Goal: Task Accomplishment & Management: Use online tool/utility

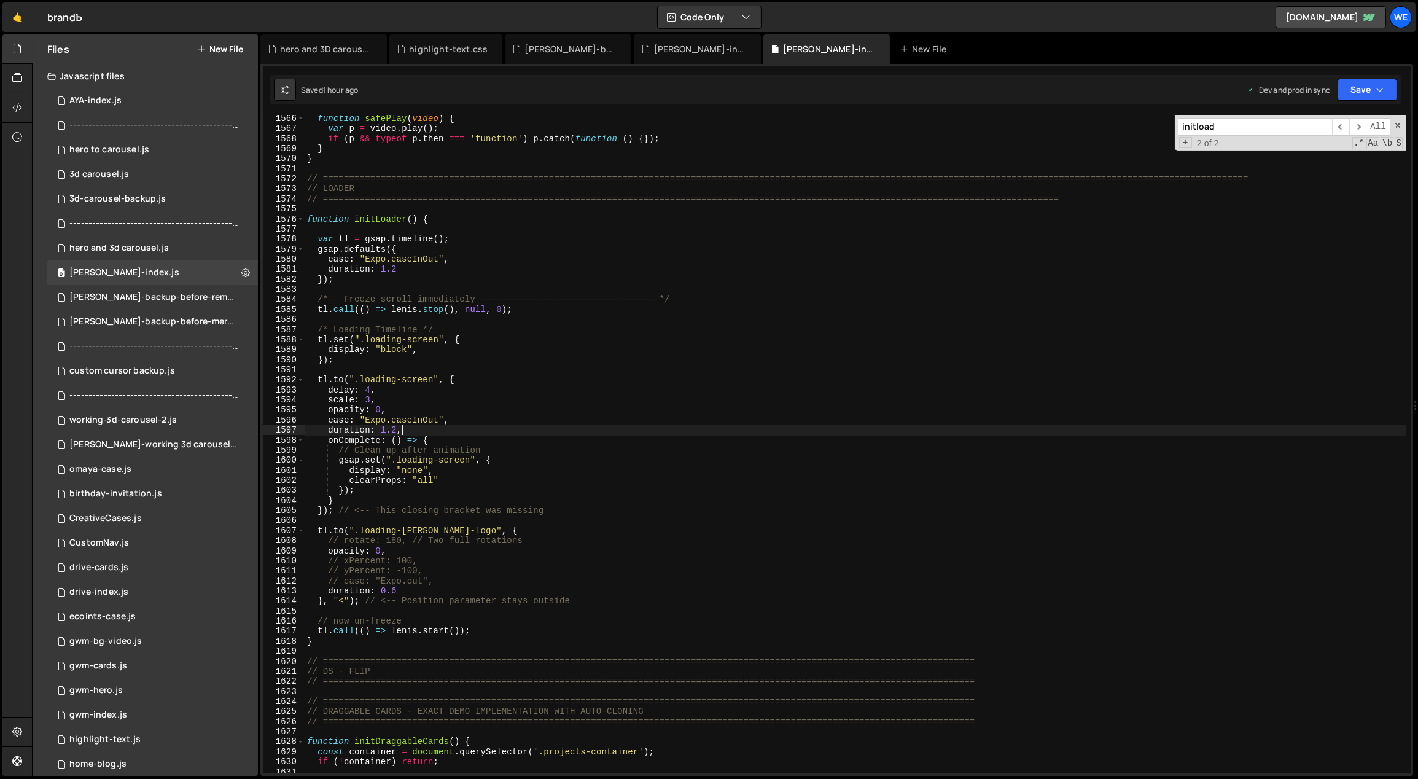
scroll to position [9953, 0]
click at [1116, 593] on div "function safePlay ( video ) { var p = video . play ( ) ; if ( p && typeof p . t…" at bounding box center [856, 453] width 1103 height 679
click at [1136, 276] on div "function safePlay ( video ) { var p = video . play ( ) ; if ( p && typeof p . t…" at bounding box center [856, 453] width 1103 height 679
click at [580, 513] on div "function safePlay ( video ) { var p = video . play ( ) ; if ( p && typeof p . t…" at bounding box center [856, 453] width 1103 height 679
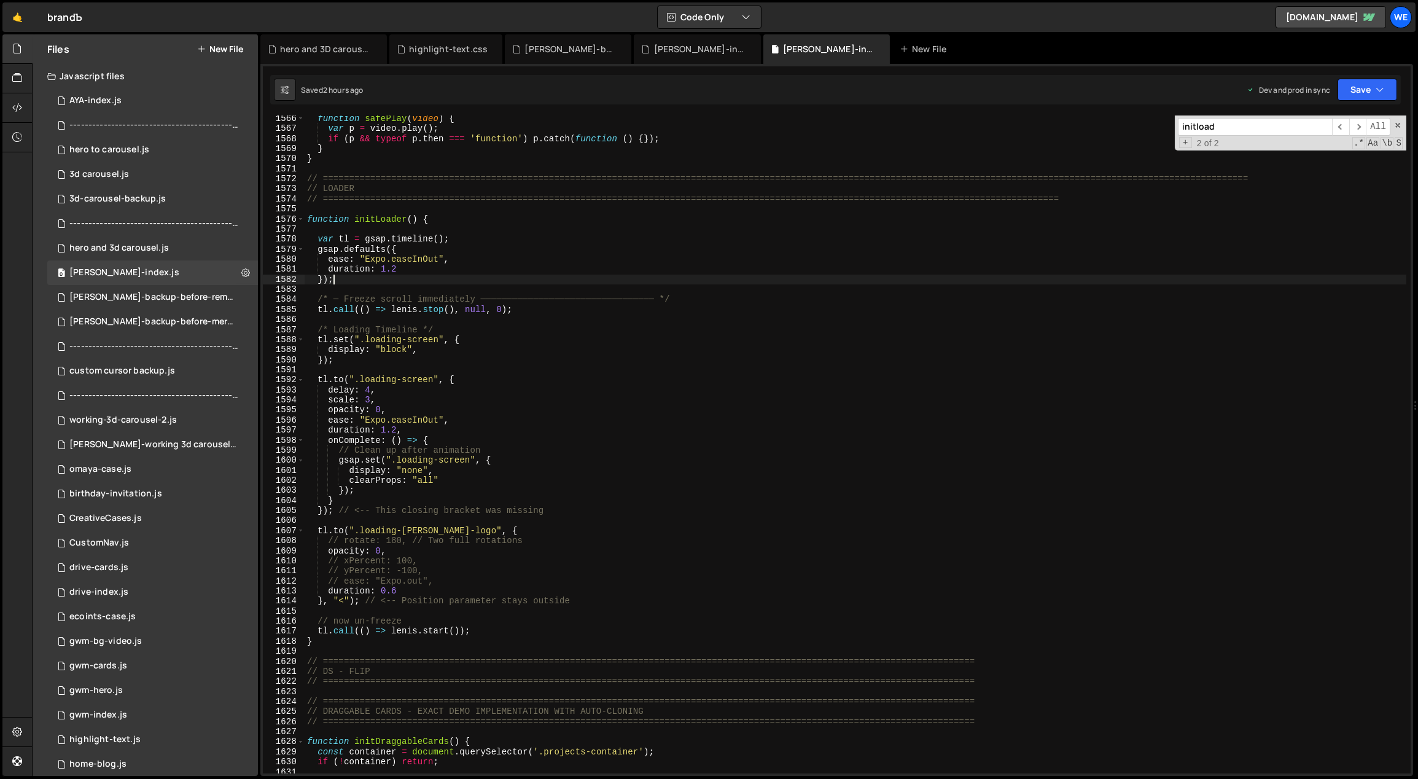
type textarea "}); // <-- This closing bracket was missing"
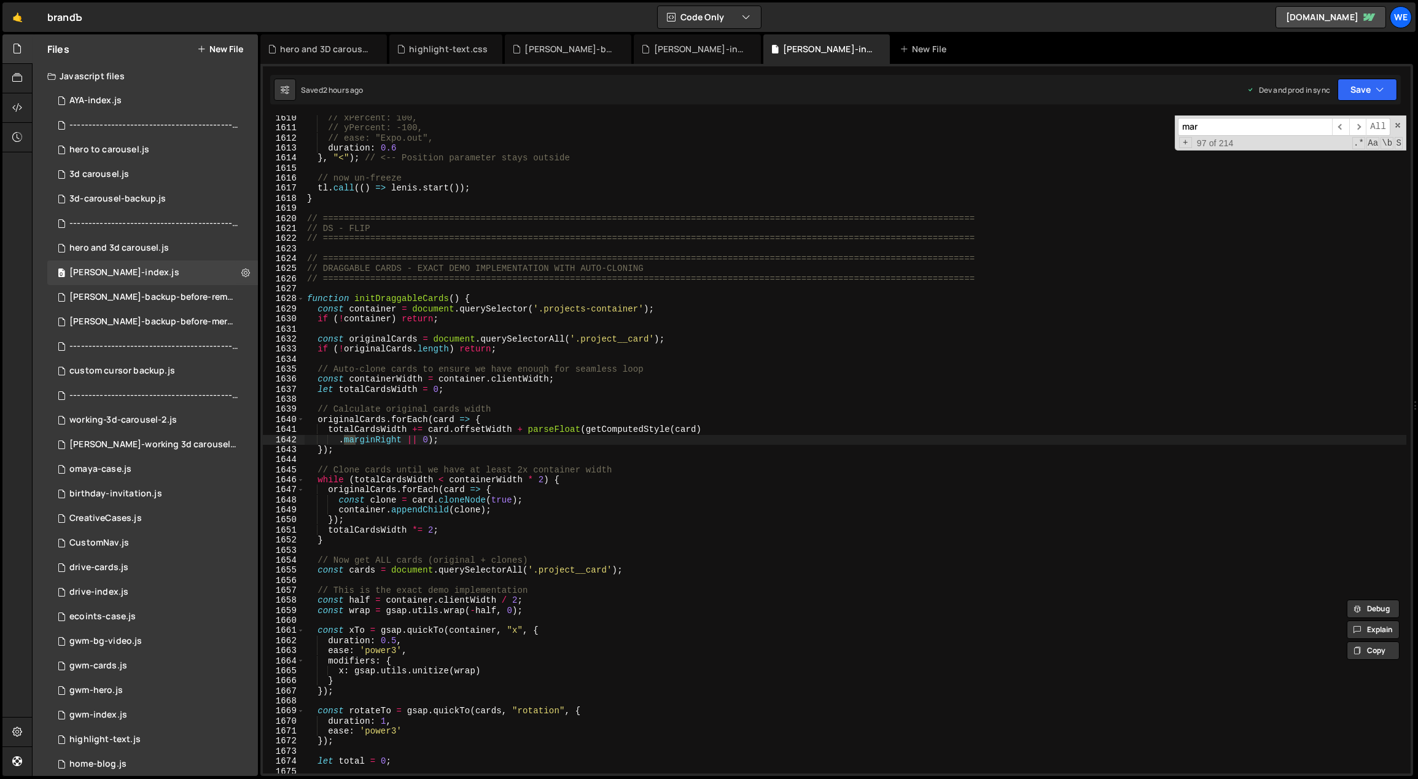
scroll to position [10237, 0]
type input "markers"
click at [173, 298] on div "[PERSON_NAME]-backup-before-removing-clonings.js" at bounding box center [154, 297] width 170 height 11
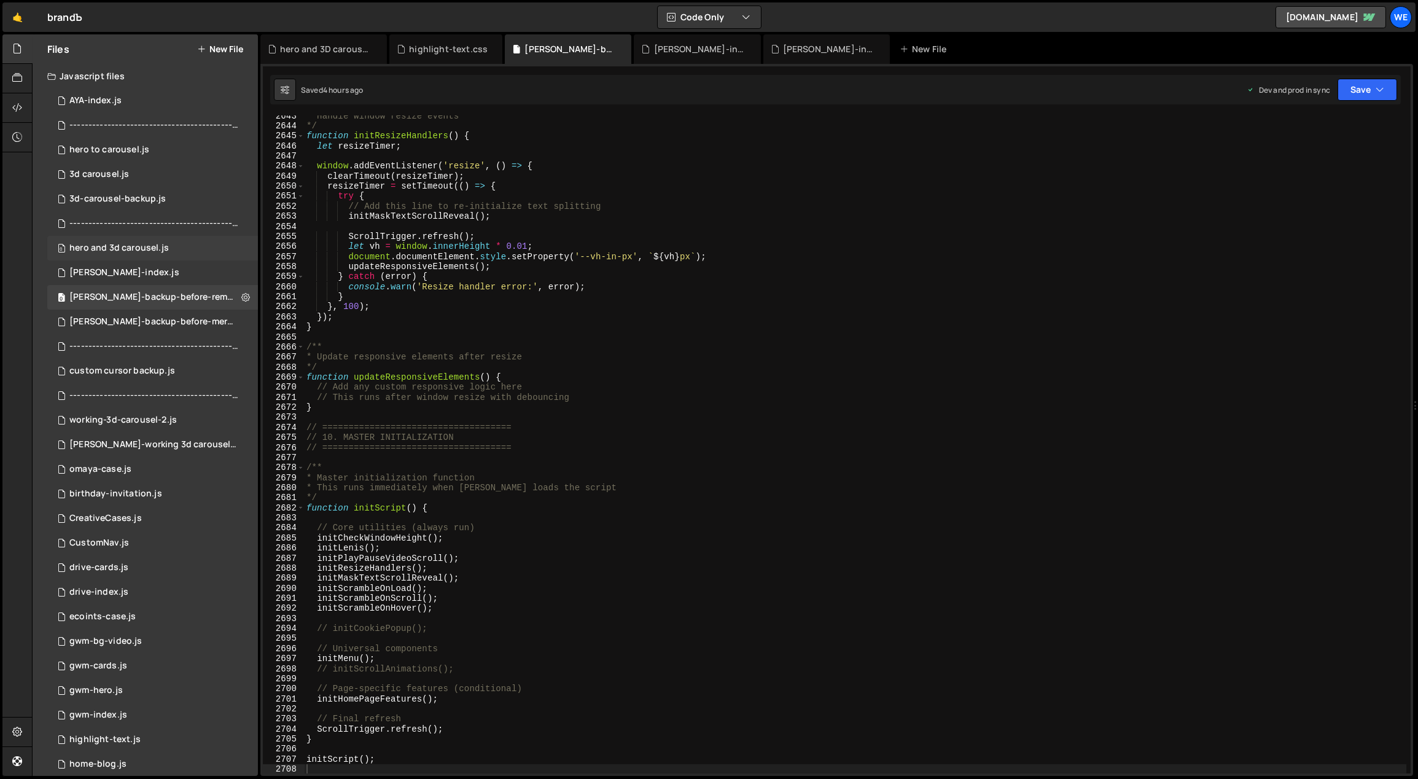
click at [148, 248] on div "hero and 3d carousel.js" at bounding box center [119, 248] width 100 height 11
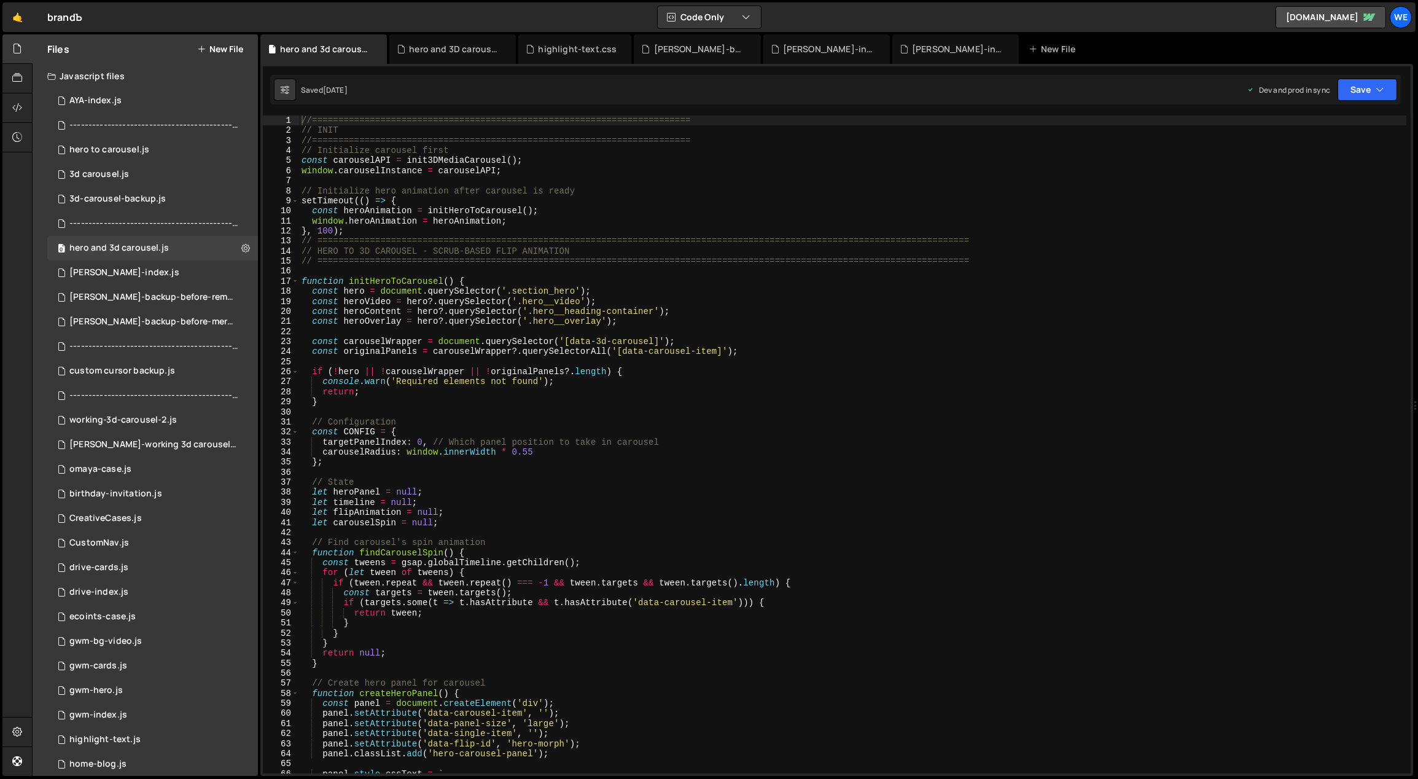
click at [744, 361] on div "//======================================================================== // I…" at bounding box center [853, 454] width 1108 height 679
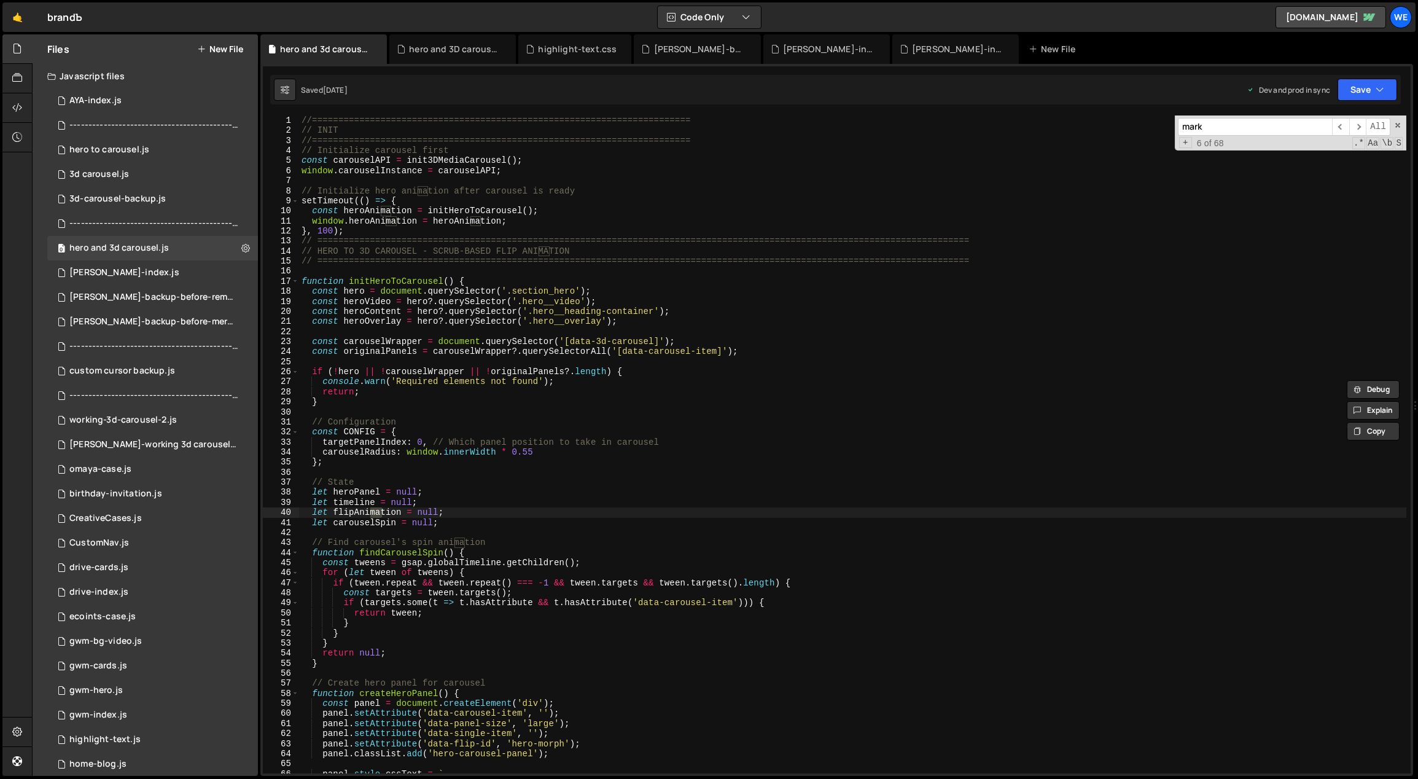
scroll to position [1259, 0]
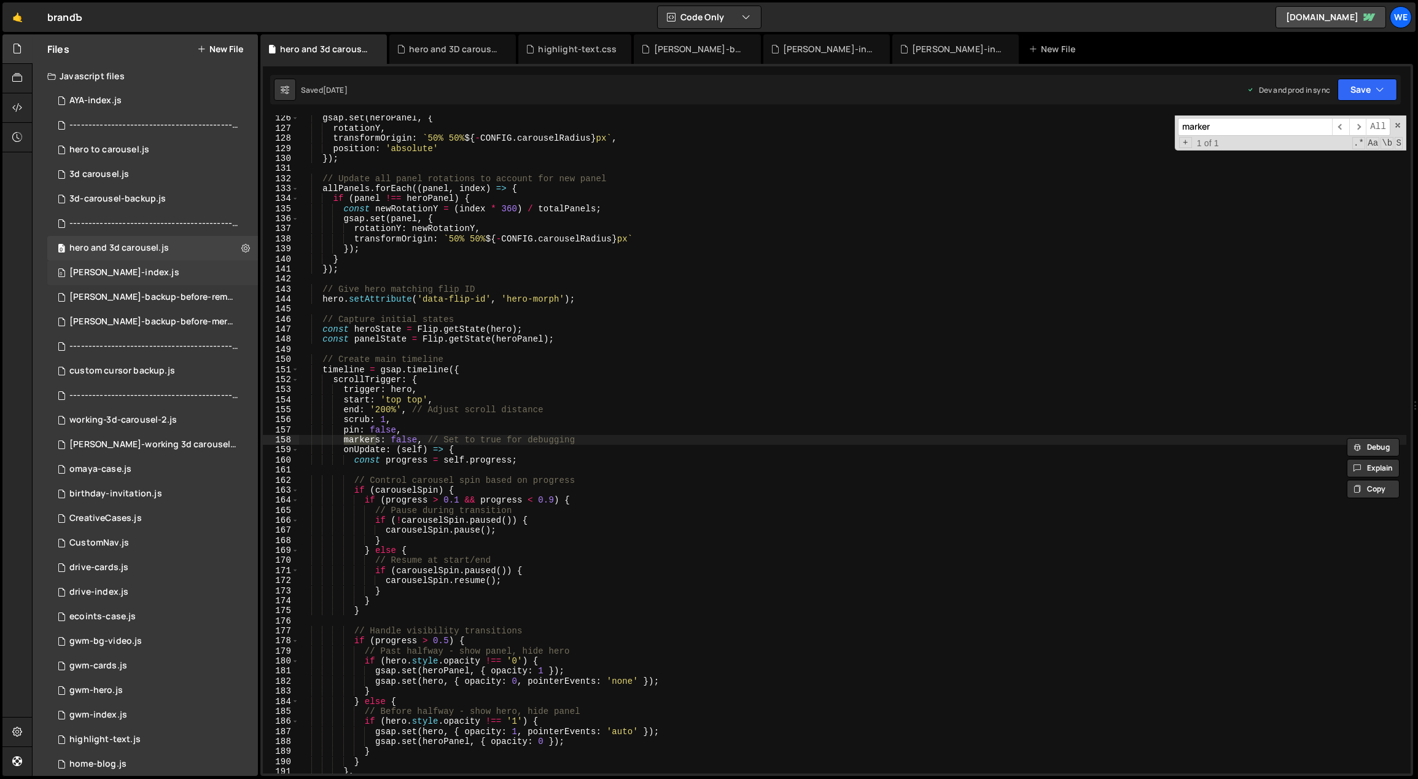
type input "marker"
click at [160, 270] on div "0 [PERSON_NAME]-index.js 0" at bounding box center [152, 272] width 211 height 25
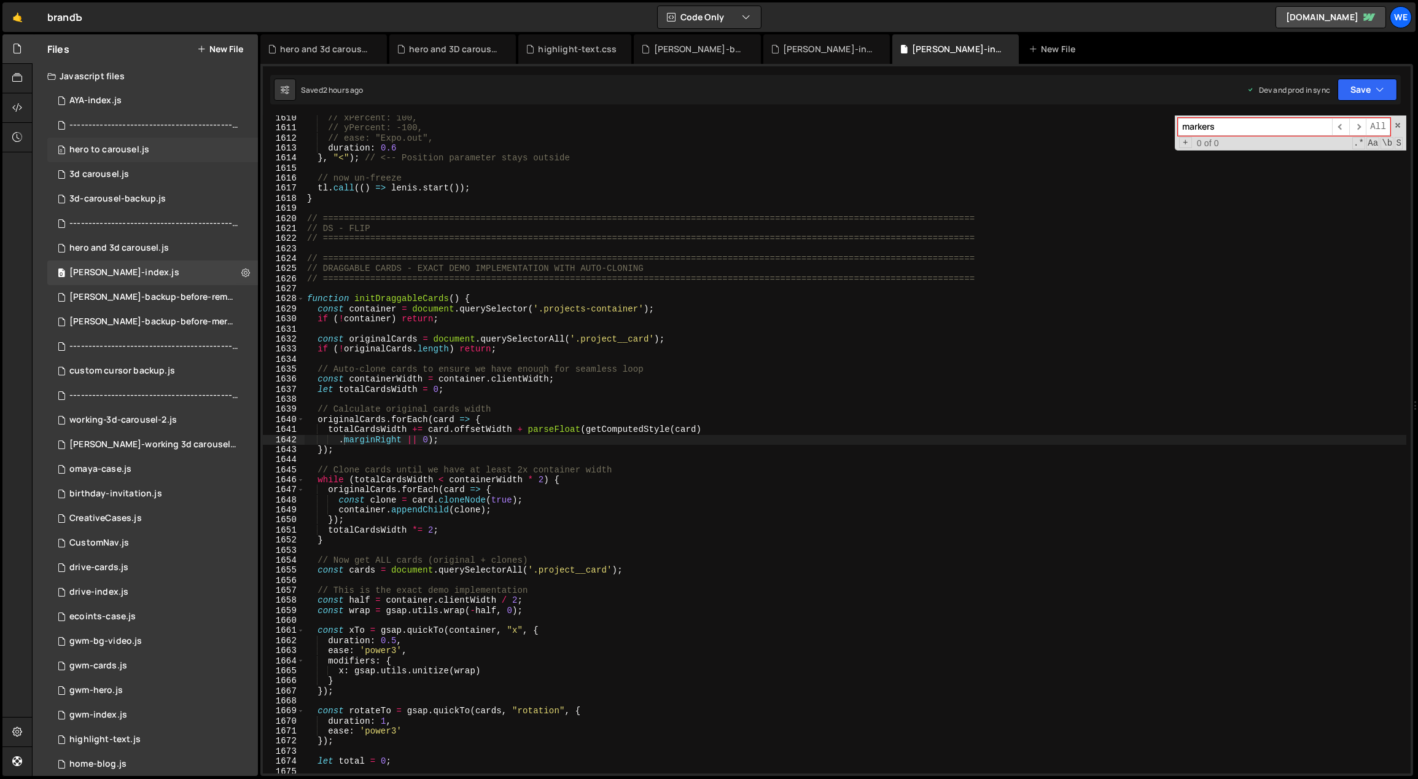
click at [154, 154] on div "0 hero to carousel.js 0" at bounding box center [152, 150] width 211 height 25
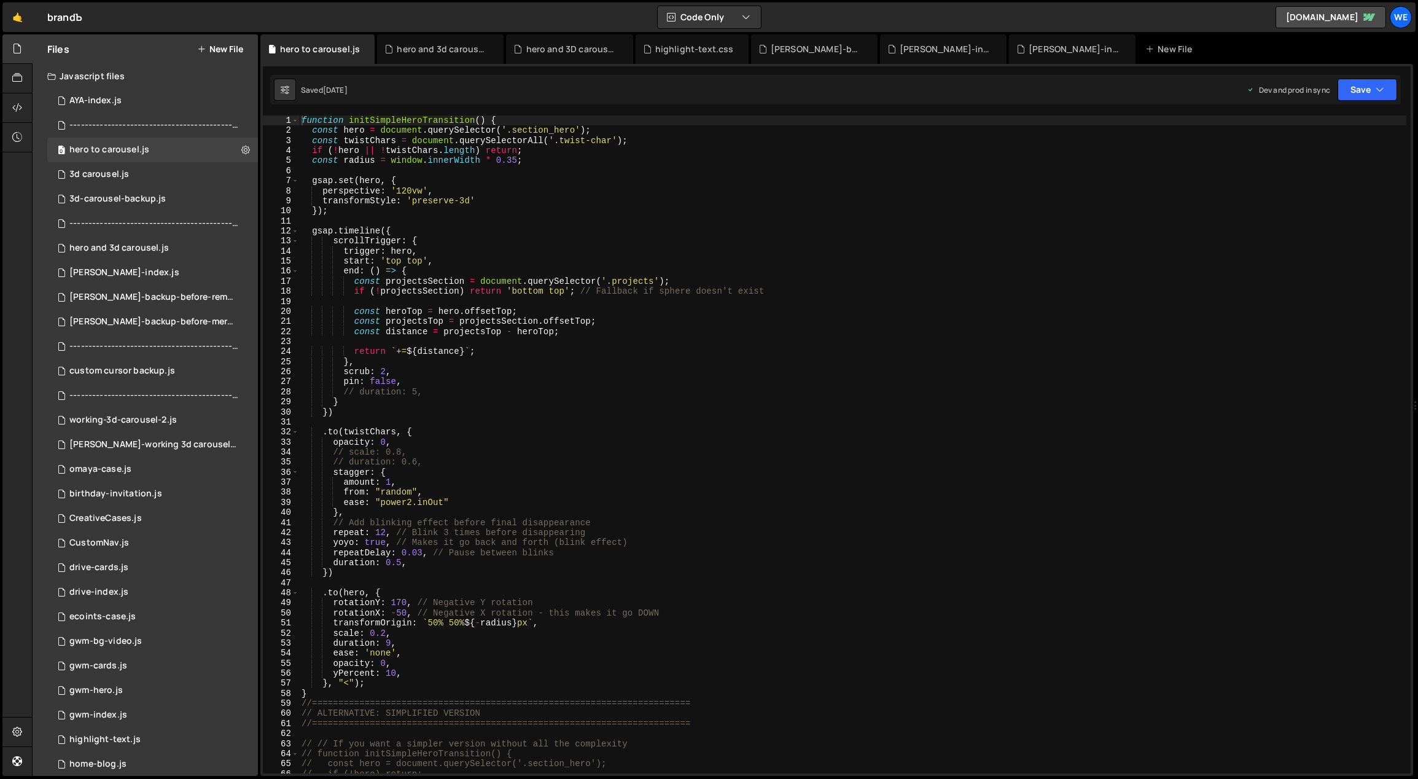
type textarea "})"
click at [814, 410] on div "function initSimpleHeroTransition ( ) { const hero = document . querySelector (…" at bounding box center [853, 454] width 1108 height 679
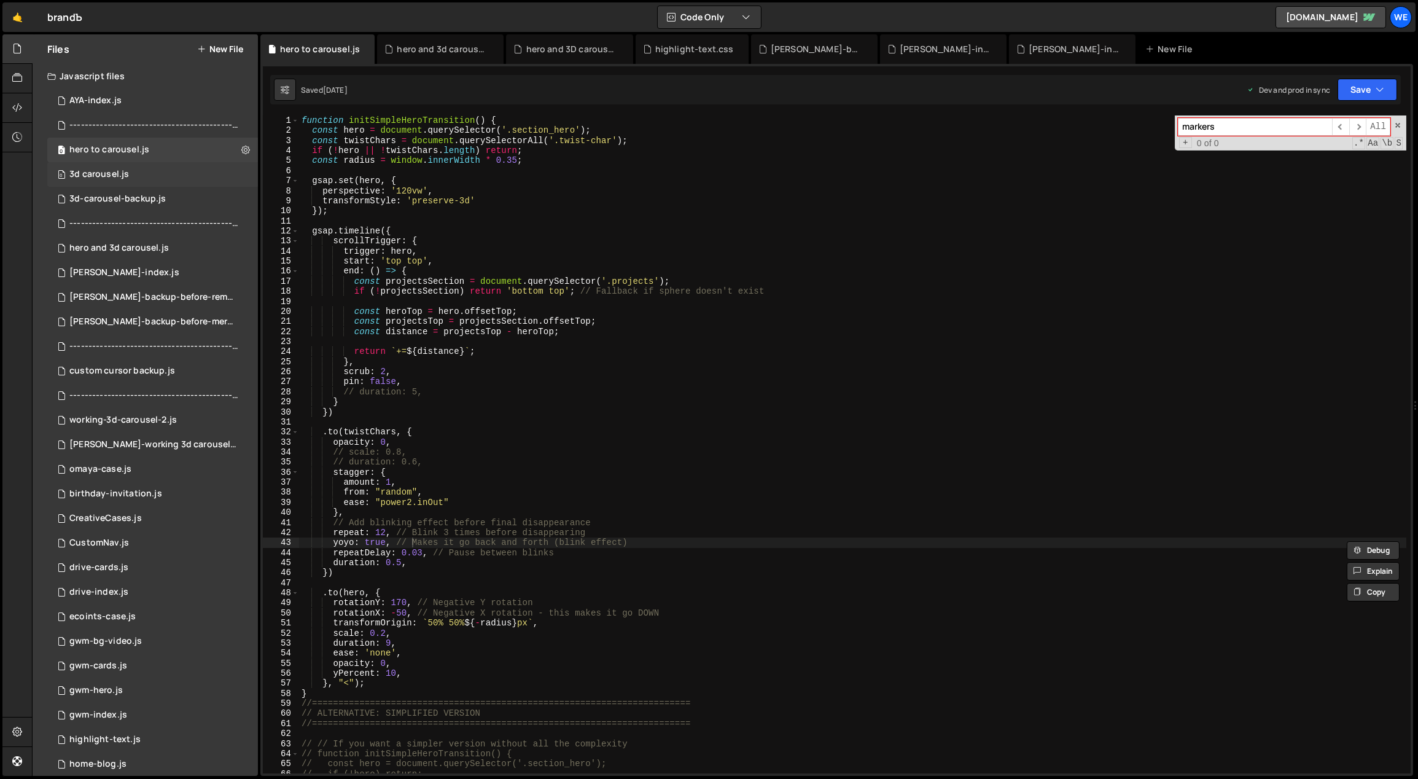
type input "markers"
click at [125, 174] on div "3d carousel.js" at bounding box center [99, 174] width 60 height 11
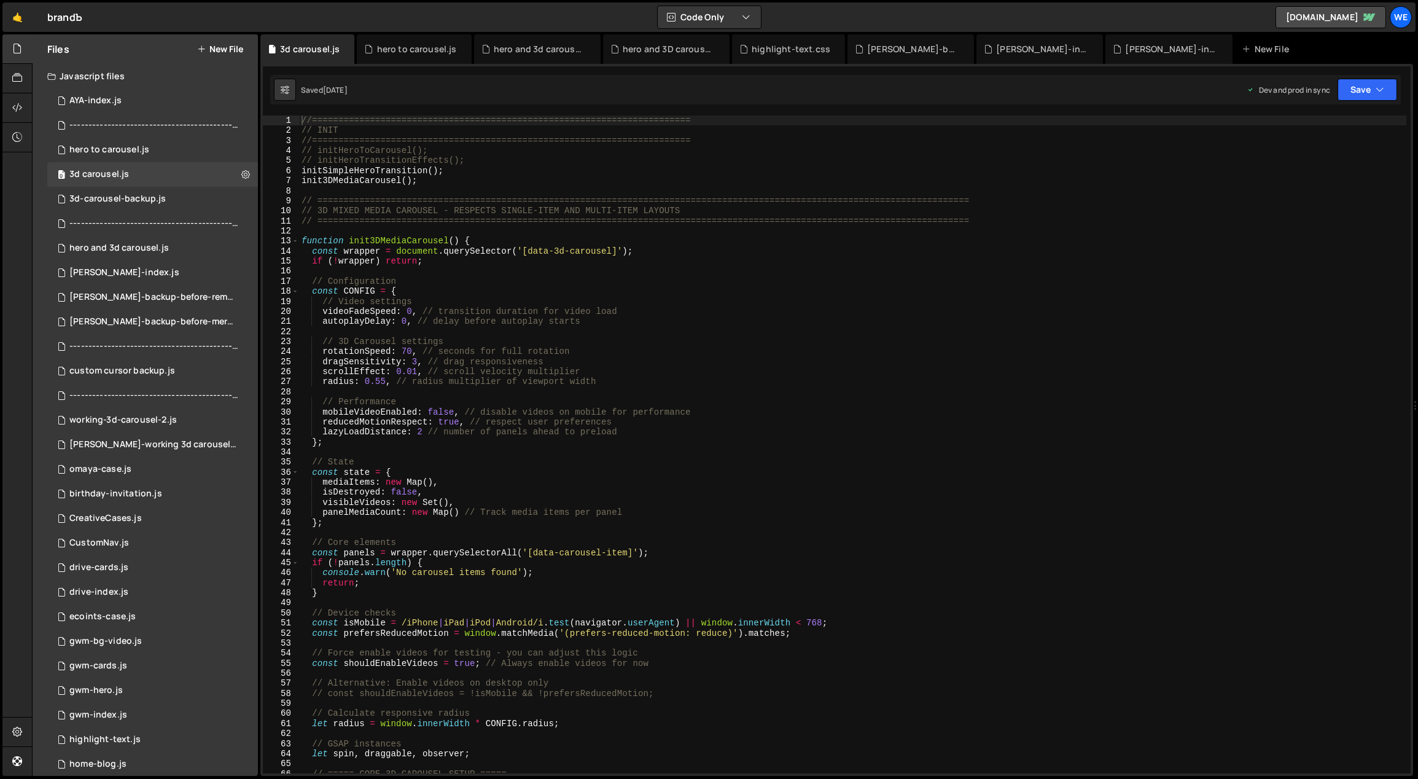
click at [847, 389] on div "//======================================================================== // I…" at bounding box center [853, 454] width 1108 height 679
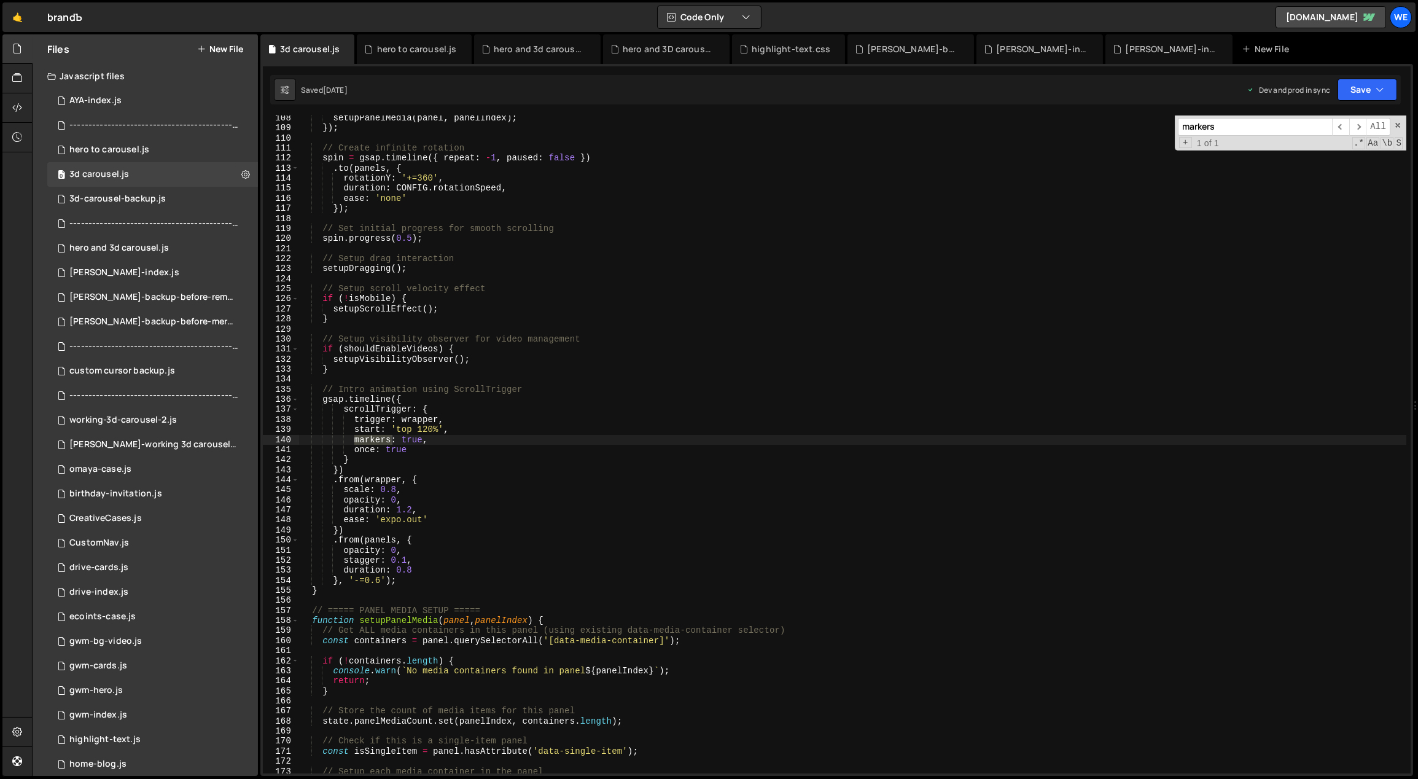
type input "markers"
type textarea "markers: true,"
click at [447, 443] on div "setupPanelMedia ( panel , panelIndex ) ; }) ; // Create infinite rotation spin …" at bounding box center [853, 452] width 1108 height 679
click at [1343, 122] on span "​" at bounding box center [1340, 127] width 17 height 18
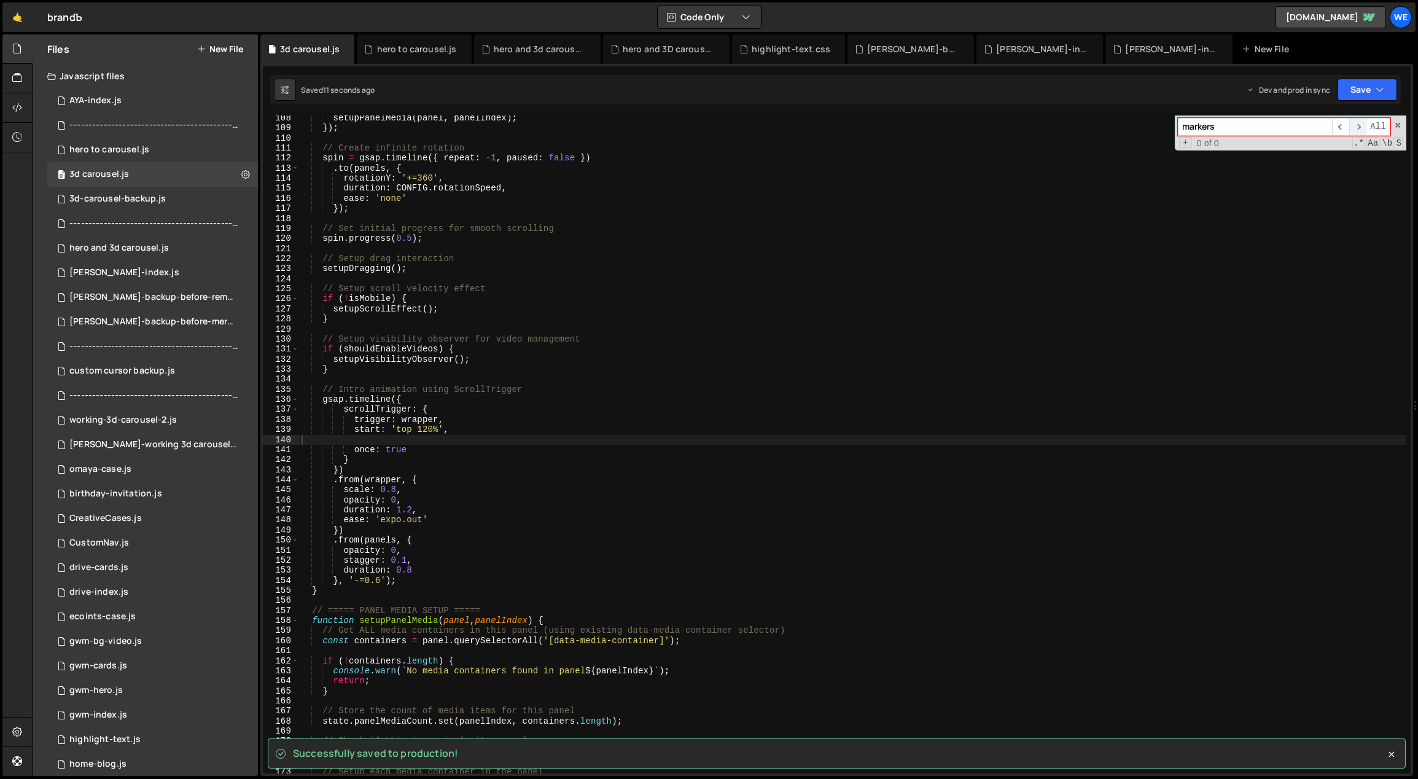
click at [1357, 123] on span "​" at bounding box center [1358, 127] width 17 height 18
type textarea "if (shouldEnableVideos) {"
click at [749, 348] on div "setupPanelMedia ( panel , panelIndex ) ; }) ; // Create infinite rotation spin …" at bounding box center [853, 452] width 1108 height 679
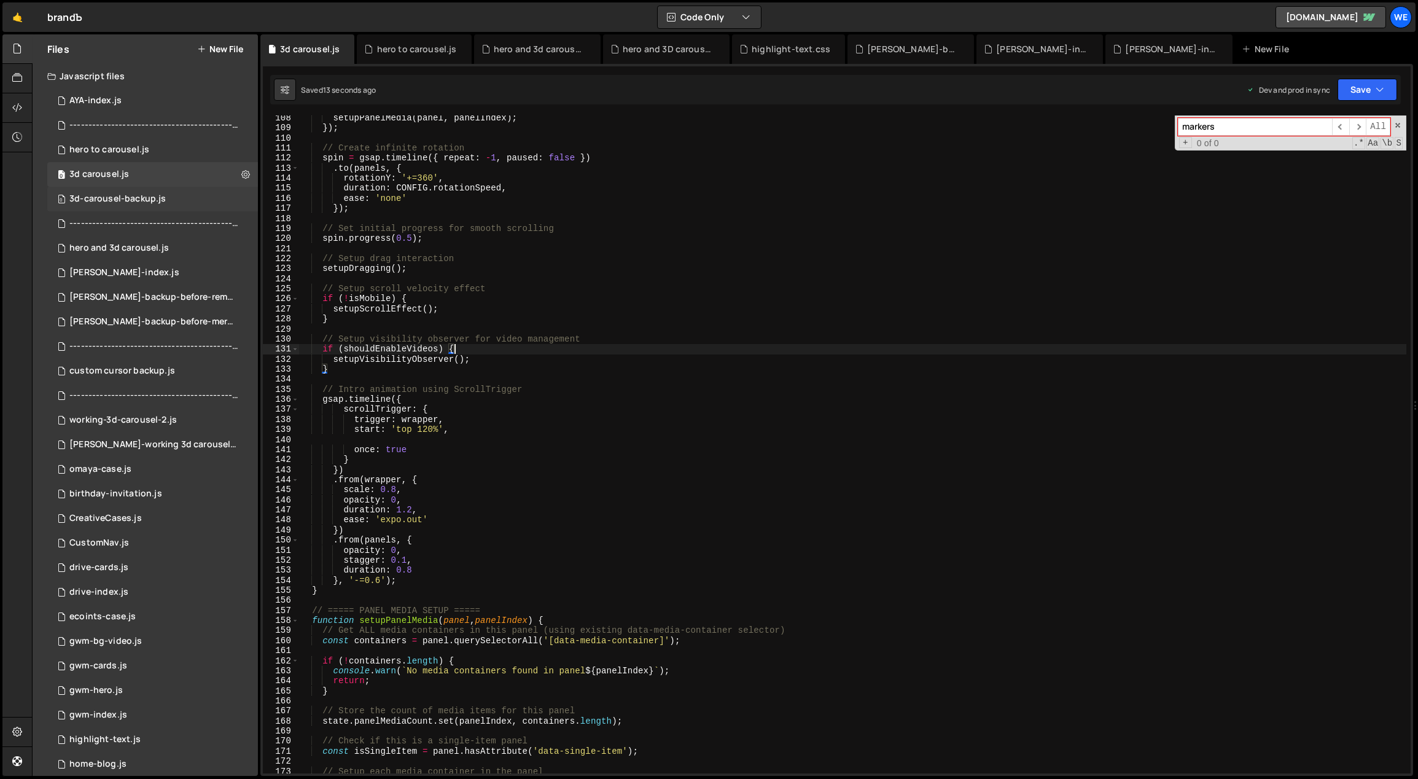
click at [148, 190] on div "0 3d-carousel-backup.js 0" at bounding box center [152, 199] width 211 height 25
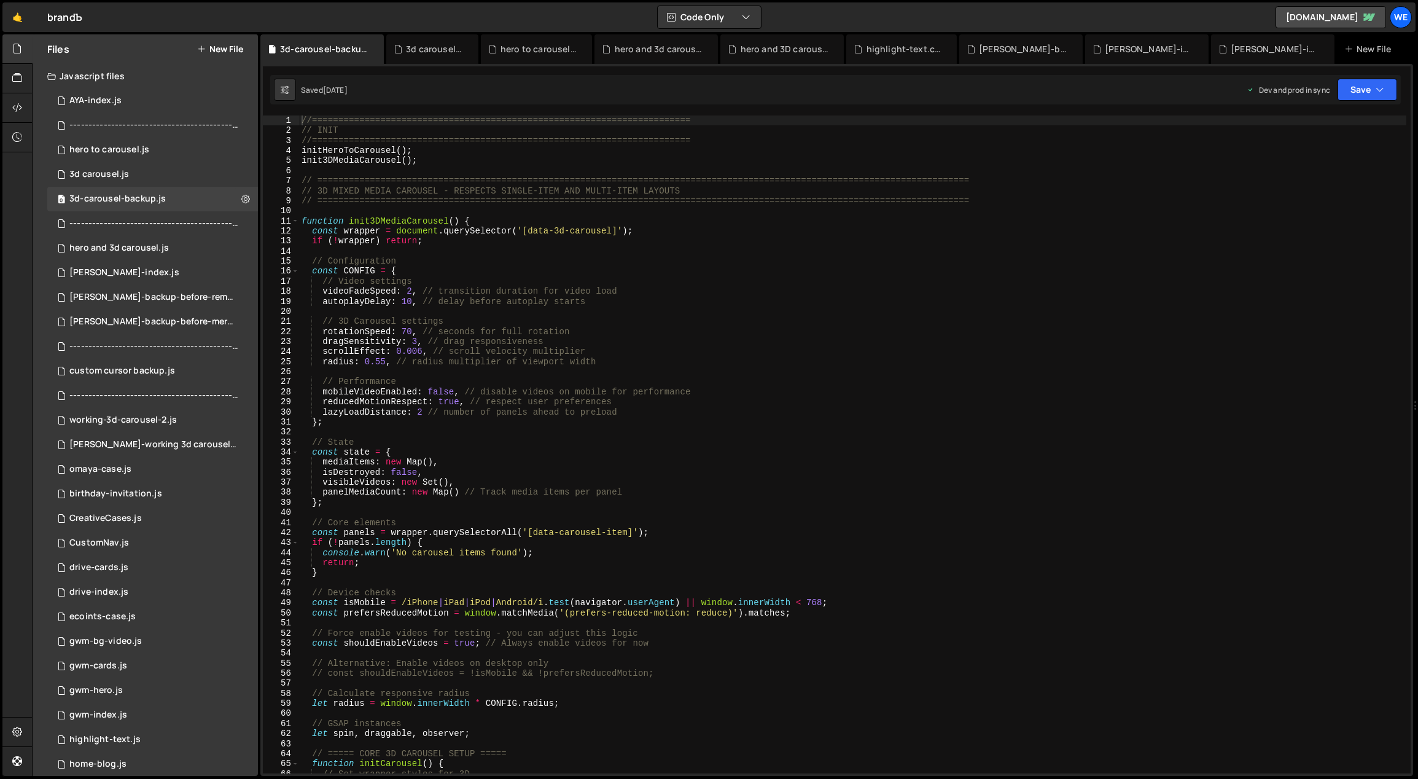
click at [1106, 256] on div "//======================================================================== // I…" at bounding box center [853, 454] width 1108 height 679
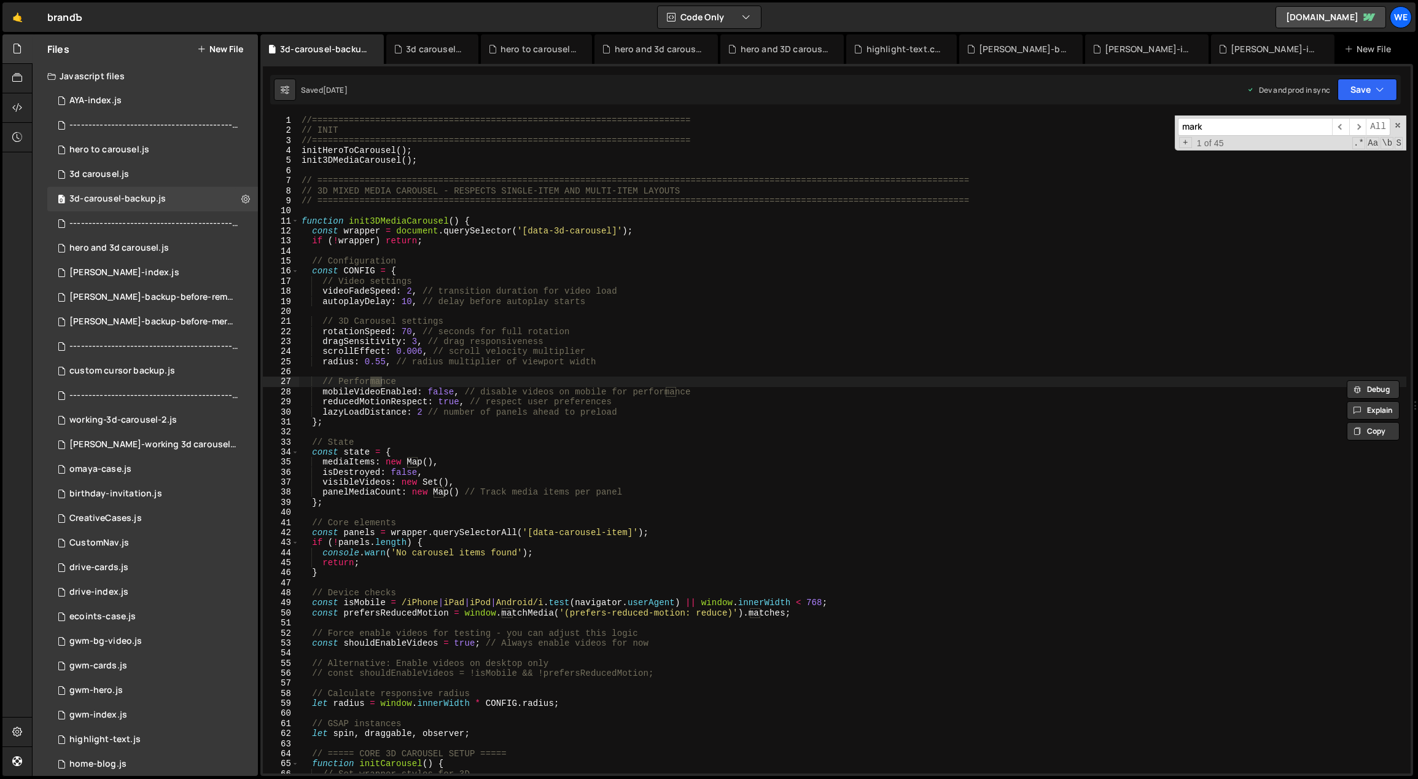
scroll to position [3329, 0]
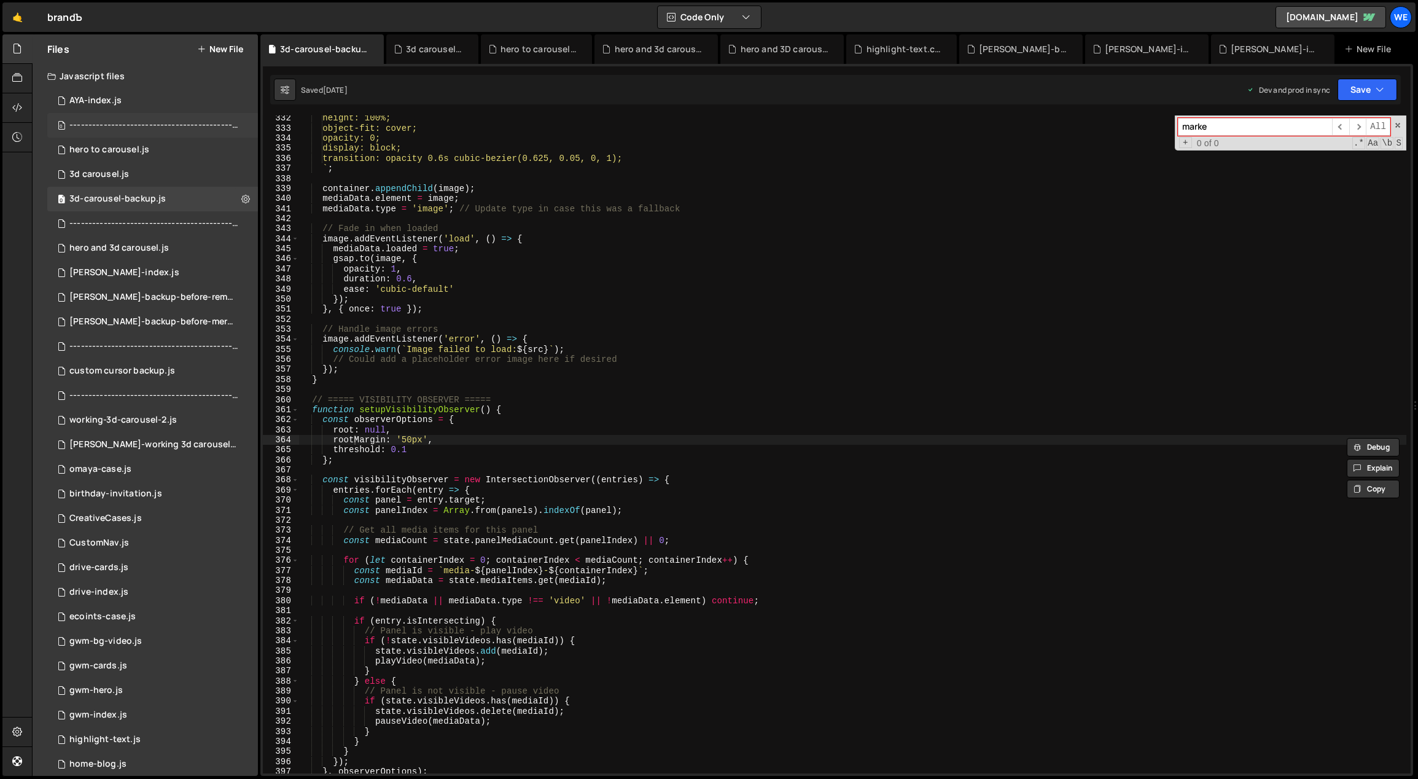
type input "marke"
click at [161, 136] on div "0 ------------------------------------------------.js 0" at bounding box center [154, 125] width 215 height 25
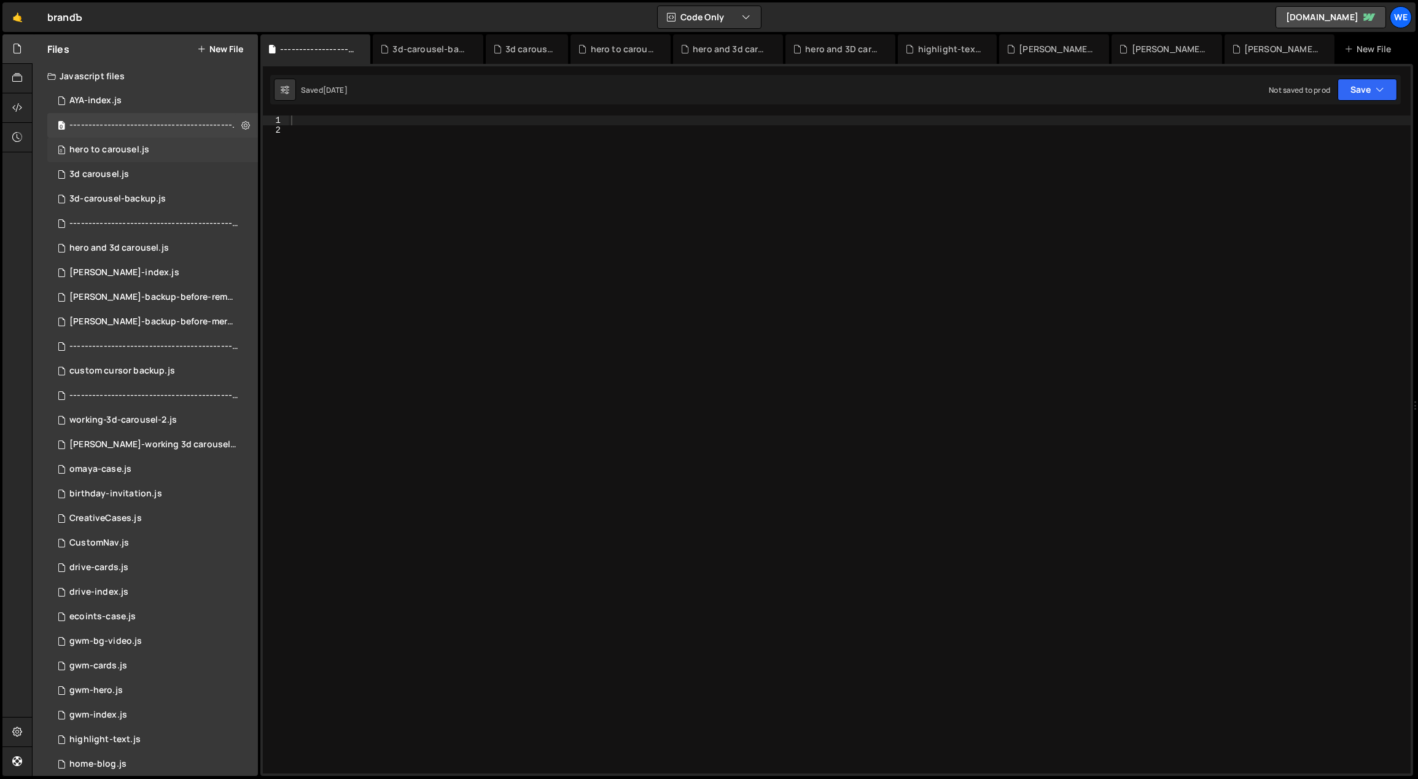
click at [160, 148] on div "0 hero to carousel.js 0" at bounding box center [152, 150] width 211 height 25
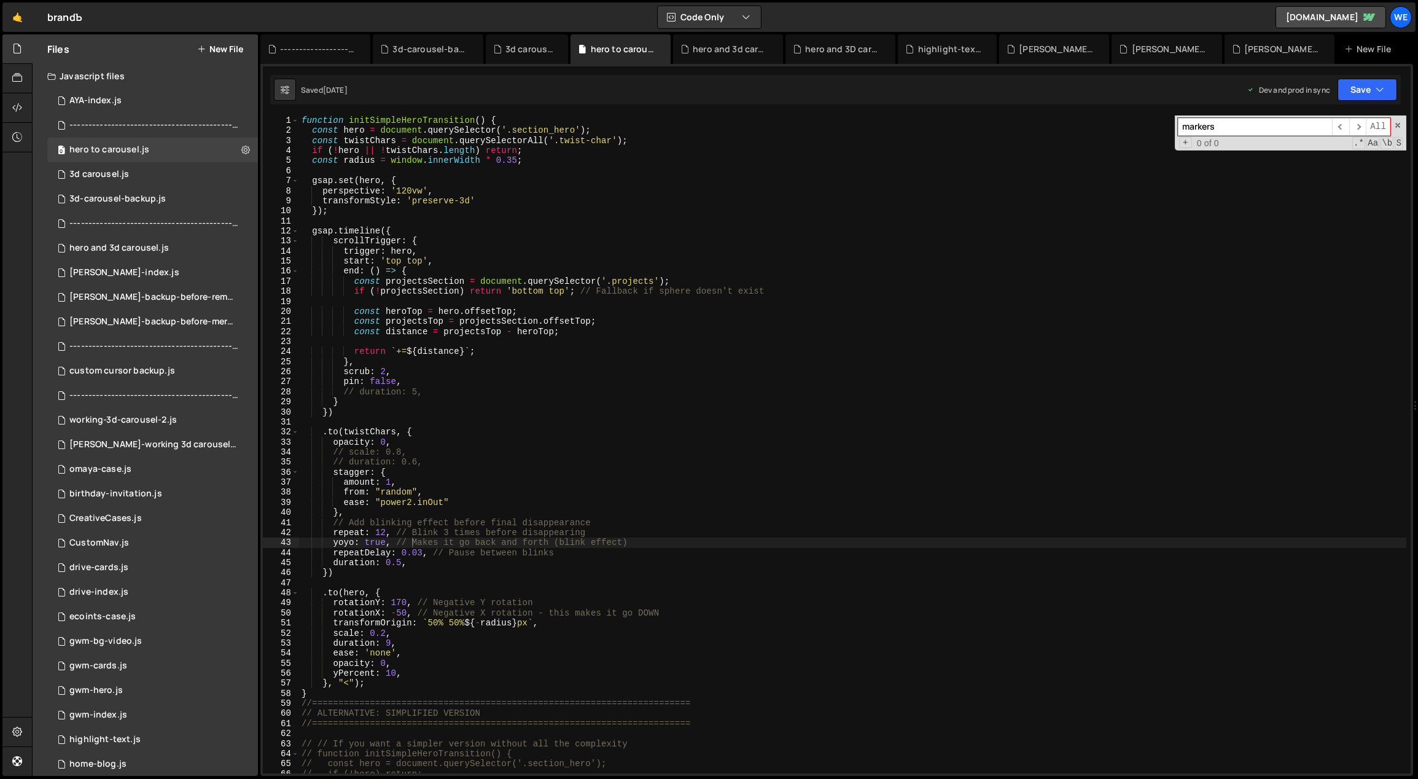
type textarea "const projectsSection = document.querySelector('.projects');"
click at [747, 280] on div "function initSimpleHeroTransition ( ) { const hero = document . querySelector (…" at bounding box center [853, 454] width 1108 height 679
paste input
type input "marke"
click at [117, 267] on div "[PERSON_NAME]-index.js" at bounding box center [124, 272] width 110 height 11
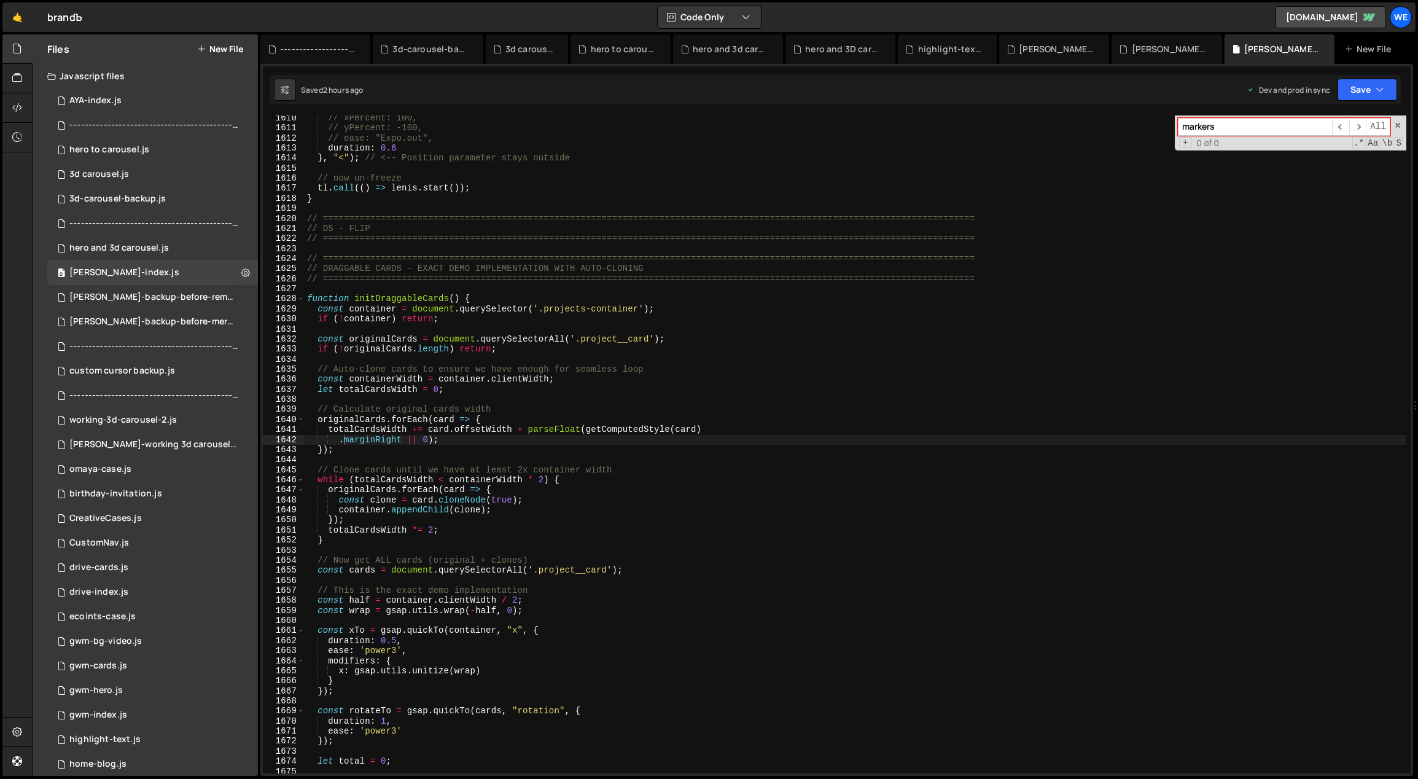
click at [775, 288] on div "// xPercent: 100, // yPercent: -100, // ease: "Expo.out", duration : 0.6 } , "<…" at bounding box center [856, 452] width 1103 height 679
paste input
type input "marke"
